Goal: Information Seeking & Learning: Learn about a topic

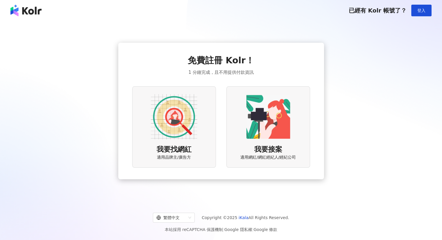
click at [194, 136] on img at bounding box center [174, 117] width 47 height 47
click at [420, 12] on span "登入" at bounding box center [422, 10] width 8 height 5
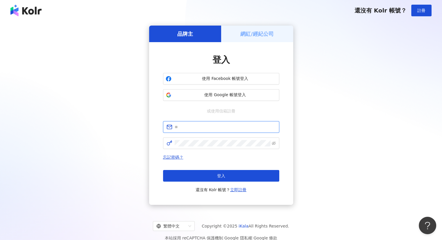
click at [200, 127] on input "text" at bounding box center [225, 127] width 101 height 6
type input "**********"
click button "登入" at bounding box center [221, 176] width 116 height 12
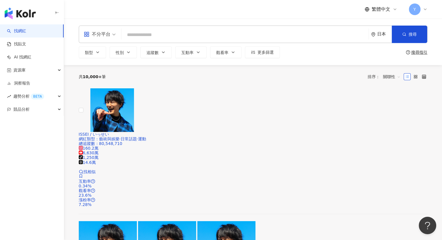
click at [162, 35] on input "search" at bounding box center [245, 34] width 243 height 11
paste input "*********"
type input "*********"
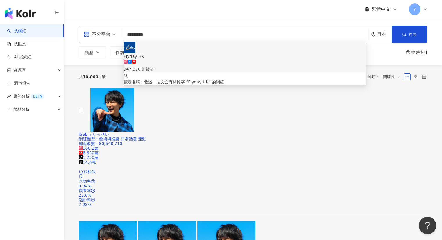
click at [174, 60] on div "Flyday HK 947,376 追蹤者" at bounding box center [245, 57] width 243 height 31
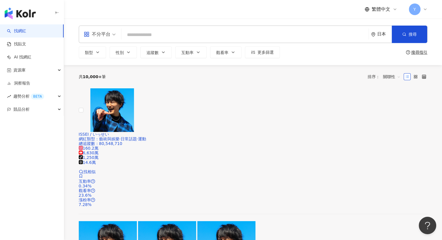
drag, startPoint x: 22, startPoint y: 152, endPoint x: 27, endPoint y: 186, distance: 34.4
click at [22, 152] on div "找網紅 找貼文 AI 找網紅 資源庫 洞察報告 趨勢分析 BETA 競品分析" at bounding box center [32, 132] width 64 height 216
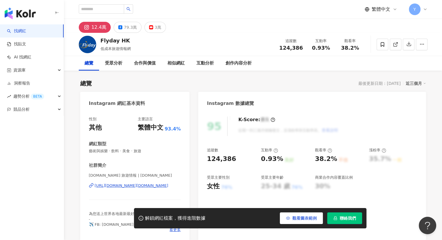
click at [312, 223] on button "觀看圖表範例" at bounding box center [301, 219] width 43 height 12
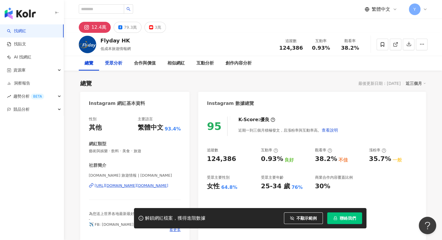
click at [116, 66] on div "受眾分析" at bounding box center [113, 63] width 17 height 7
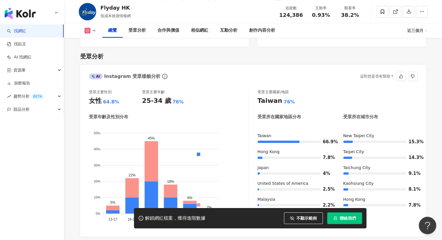
scroll to position [380, 0]
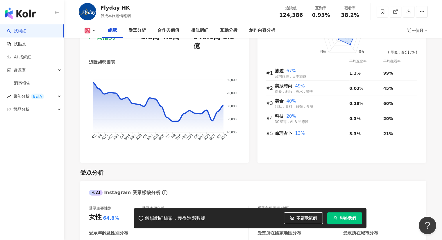
click at [219, 220] on div "解鎖網紅檔案，獲得進階數據 不顯示範例 聯絡我們" at bounding box center [250, 218] width 233 height 20
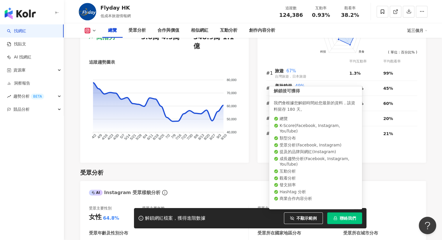
click at [337, 223] on button "聯絡我們" at bounding box center [345, 219] width 35 height 12
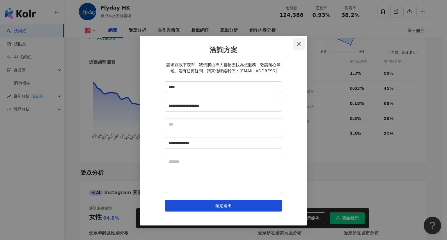
click at [299, 45] on icon "close" at bounding box center [298, 44] width 5 height 5
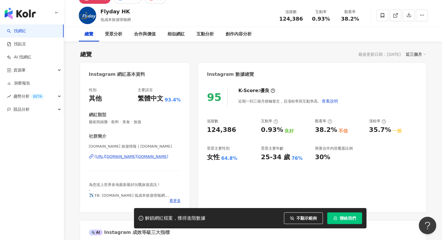
scroll to position [0, 0]
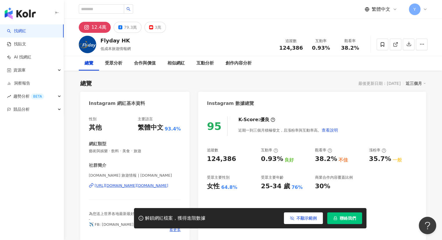
click at [295, 220] on button "不顯示範例" at bounding box center [303, 219] width 39 height 12
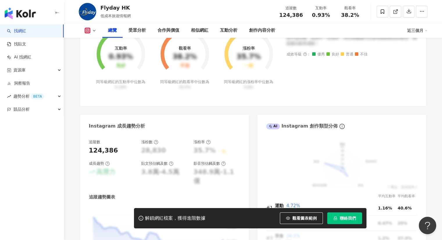
scroll to position [291, 0]
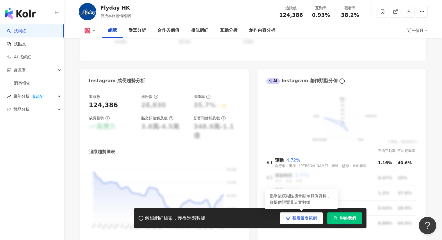
click at [301, 221] on button "觀看圖表範例" at bounding box center [301, 219] width 43 height 12
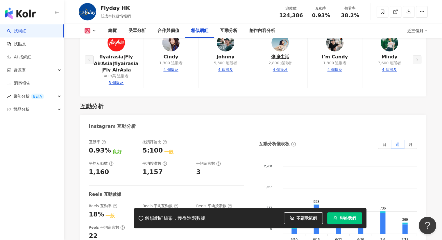
scroll to position [1280, 0]
